Goal: Entertainment & Leisure: Consume media (video, audio)

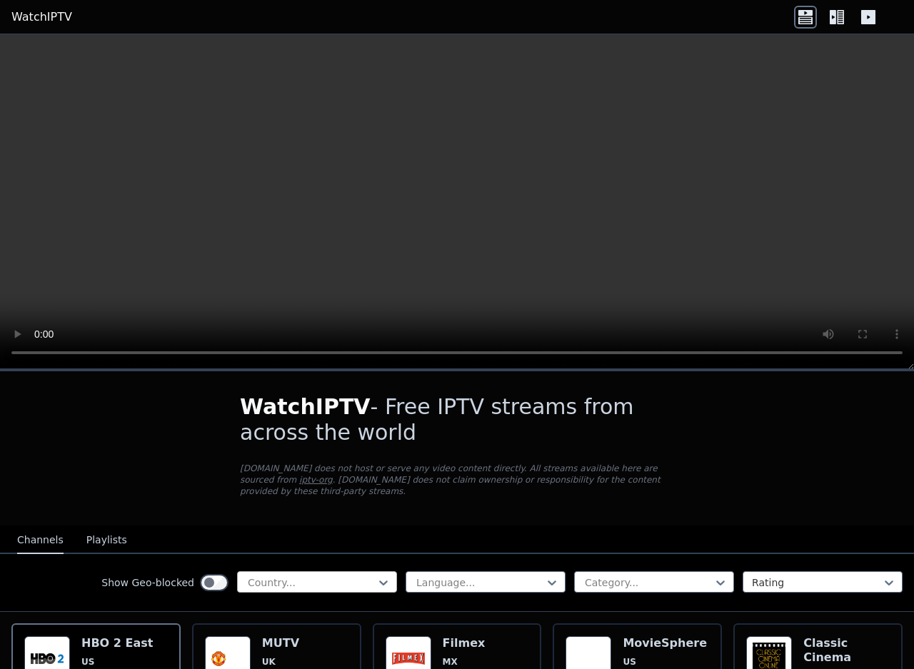
click at [326, 575] on div at bounding box center [311, 582] width 130 height 14
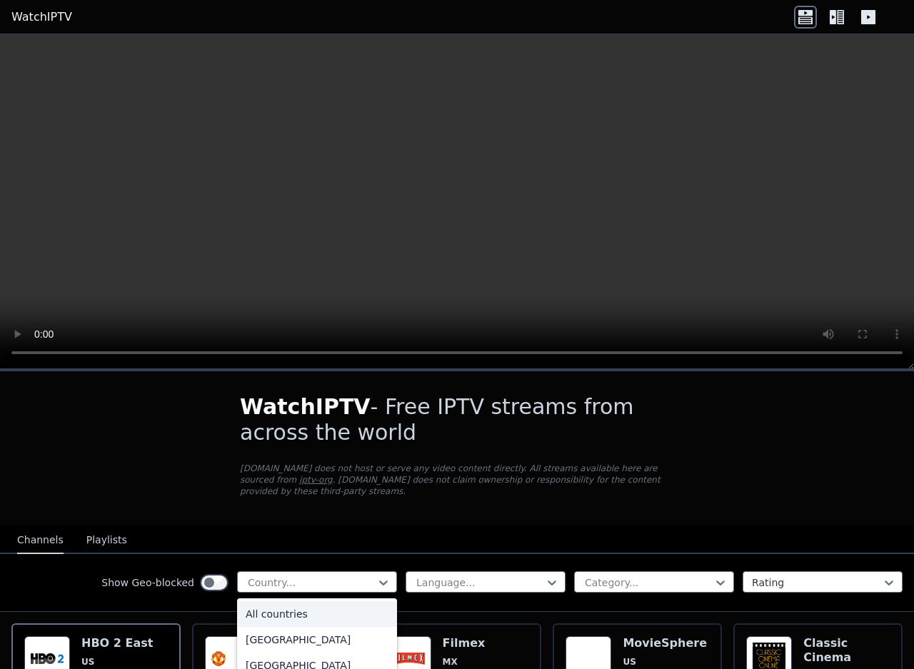
click at [272, 601] on div "All countries" at bounding box center [317, 614] width 160 height 26
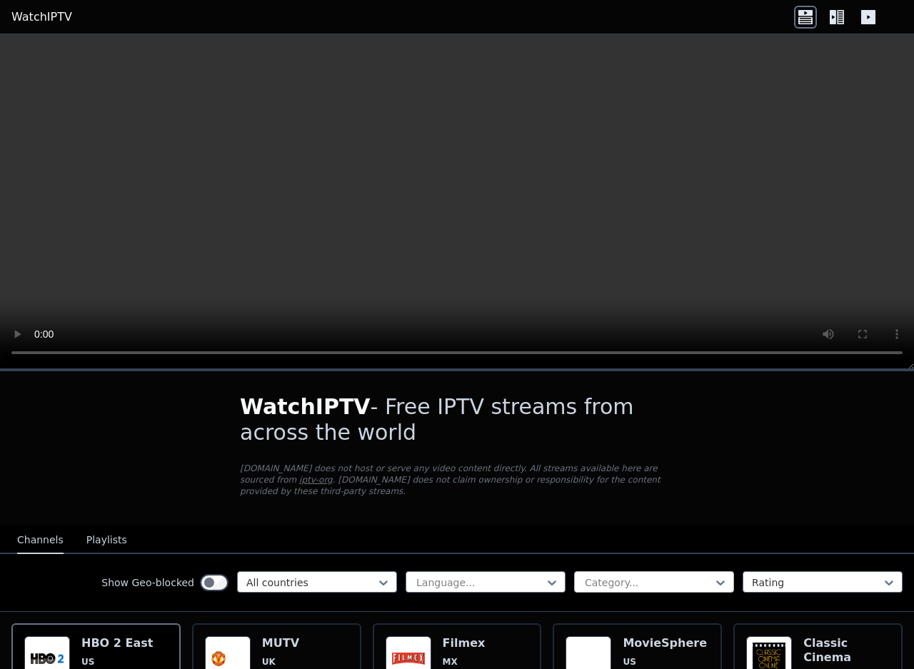
click at [621, 575] on div at bounding box center [648, 582] width 130 height 14
click at [565, 466] on p "[DOMAIN_NAME] does not host or serve any video content directly. All streams av…" at bounding box center [457, 480] width 434 height 34
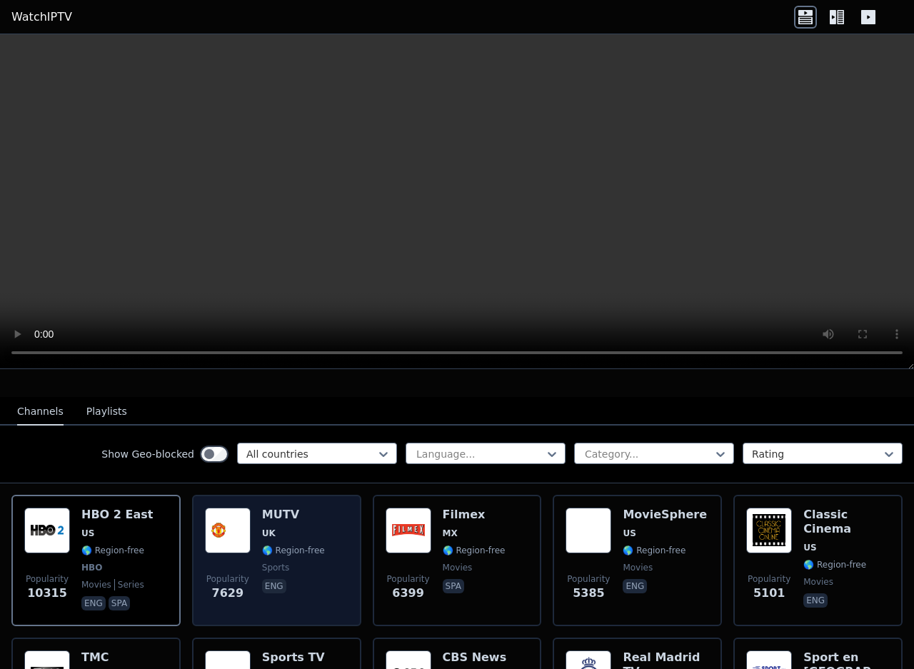
click at [321, 592] on div "Popularity 7629 MUTV [GEOGRAPHIC_DATA] 🌎 Region-free sports eng" at bounding box center [277, 561] width 144 height 106
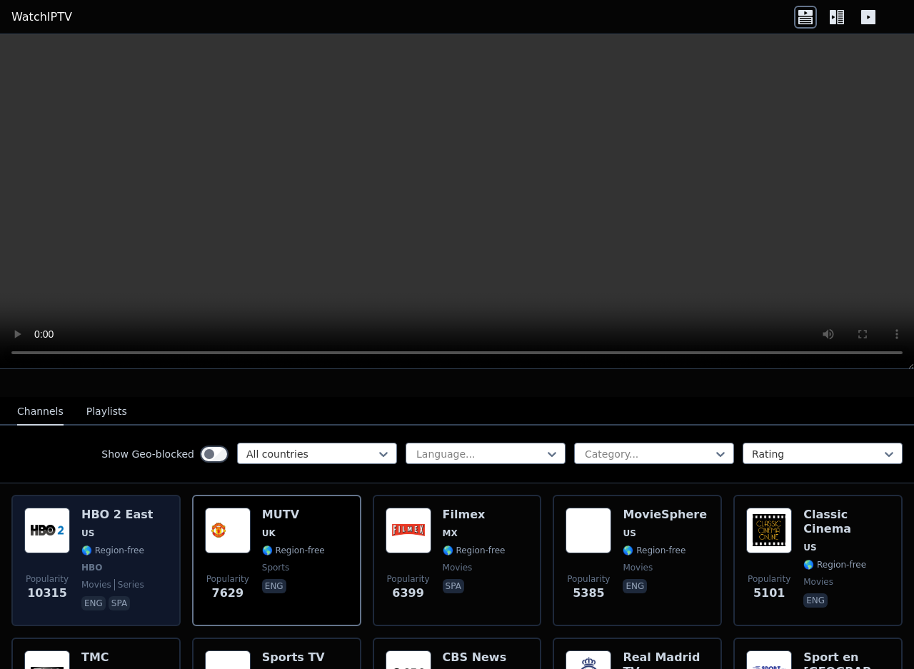
click at [43, 528] on img at bounding box center [47, 531] width 46 height 46
